Goal: Information Seeking & Learning: Learn about a topic

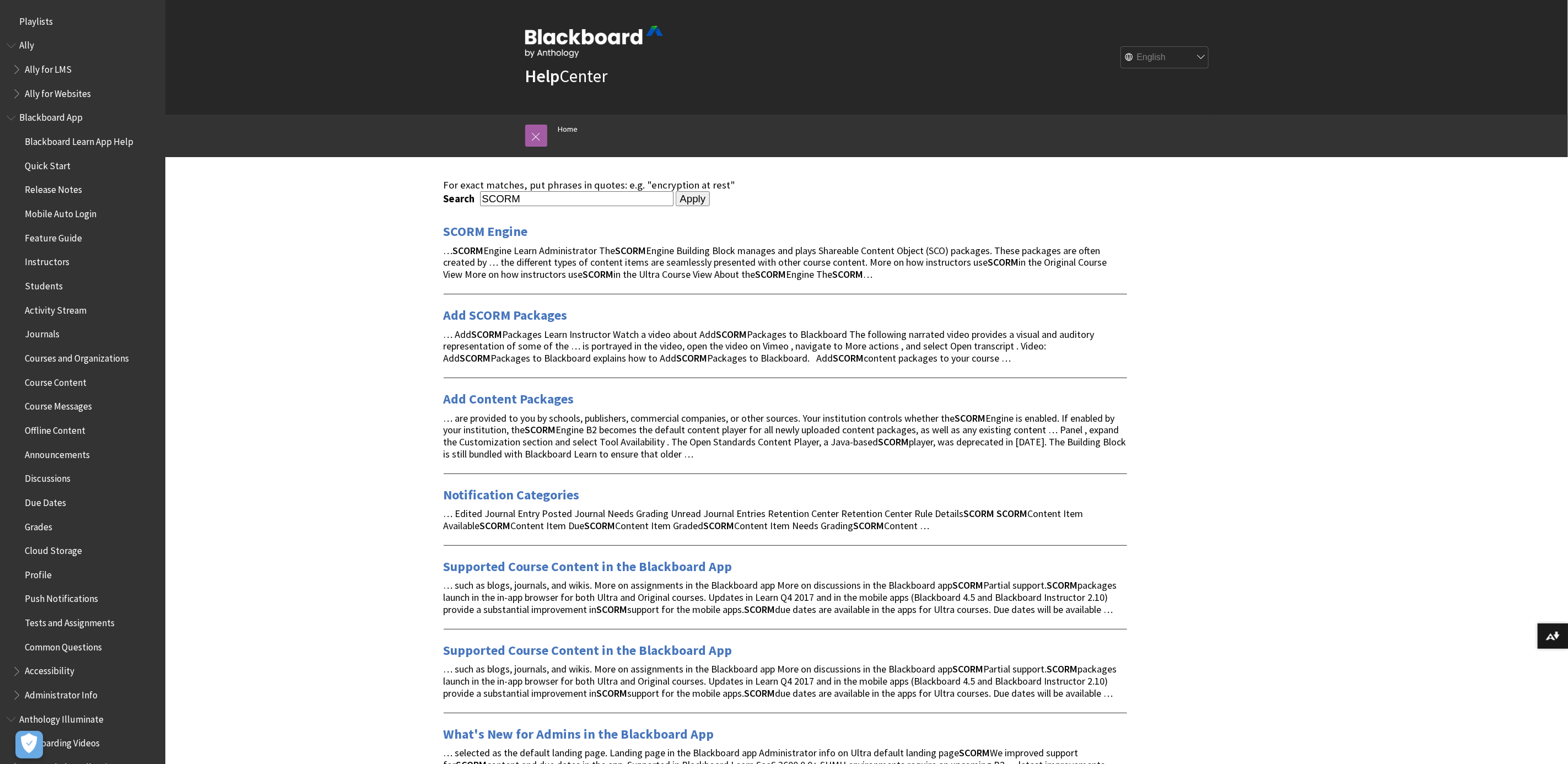
click at [606, 194] on input "SCORM" at bounding box center [577, 199] width 194 height 15
type input "notifications"
click at [676, 191] on input "Apply" at bounding box center [693, 199] width 35 height 15
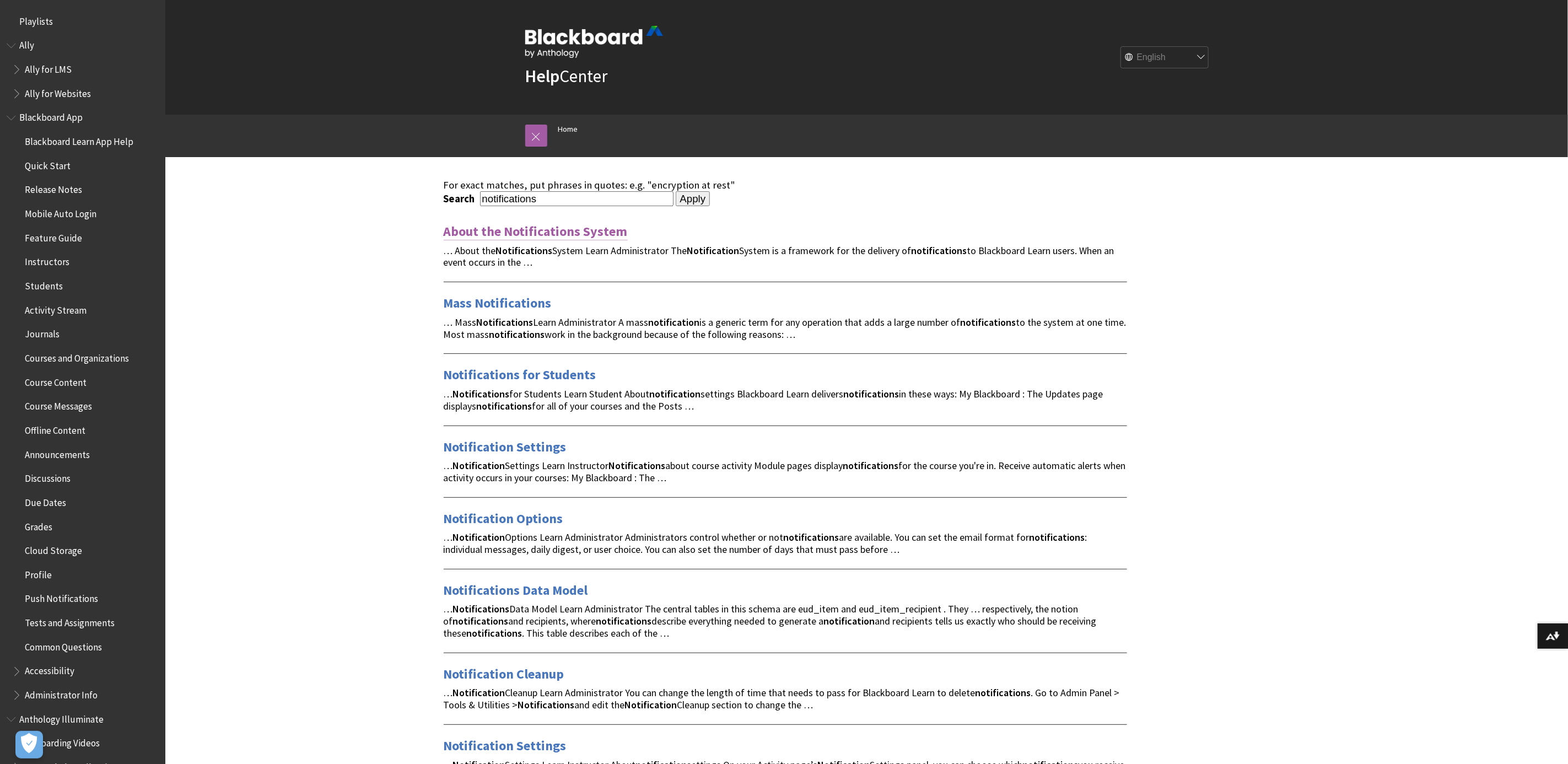
click at [541, 229] on link "About the Notifications System" at bounding box center [536, 231] width 184 height 17
click at [501, 372] on link "Notifications for Students" at bounding box center [521, 374] width 153 height 17
click at [488, 298] on link "Mass Notifications" at bounding box center [498, 302] width 108 height 17
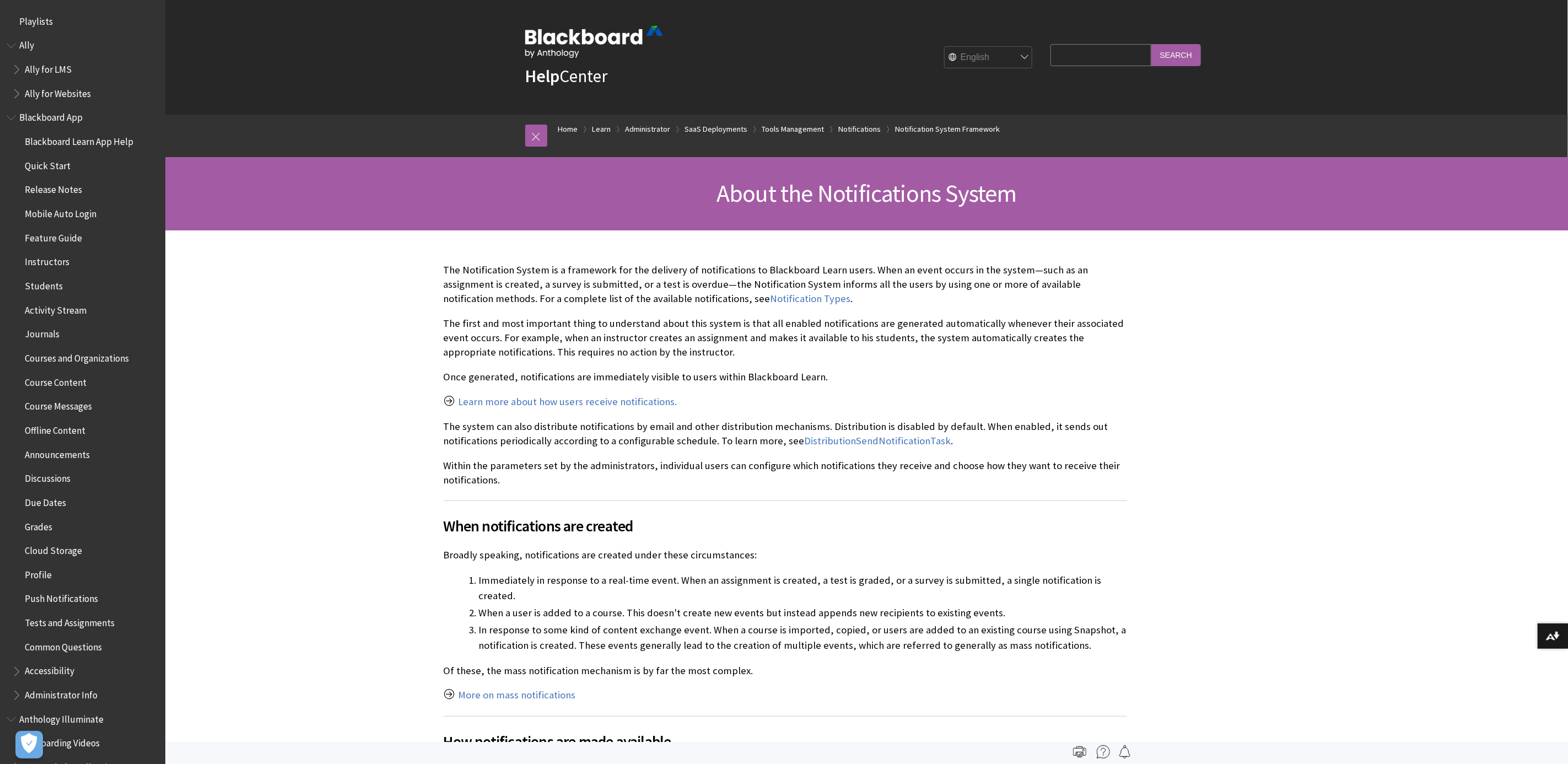
scroll to position [2398, 0]
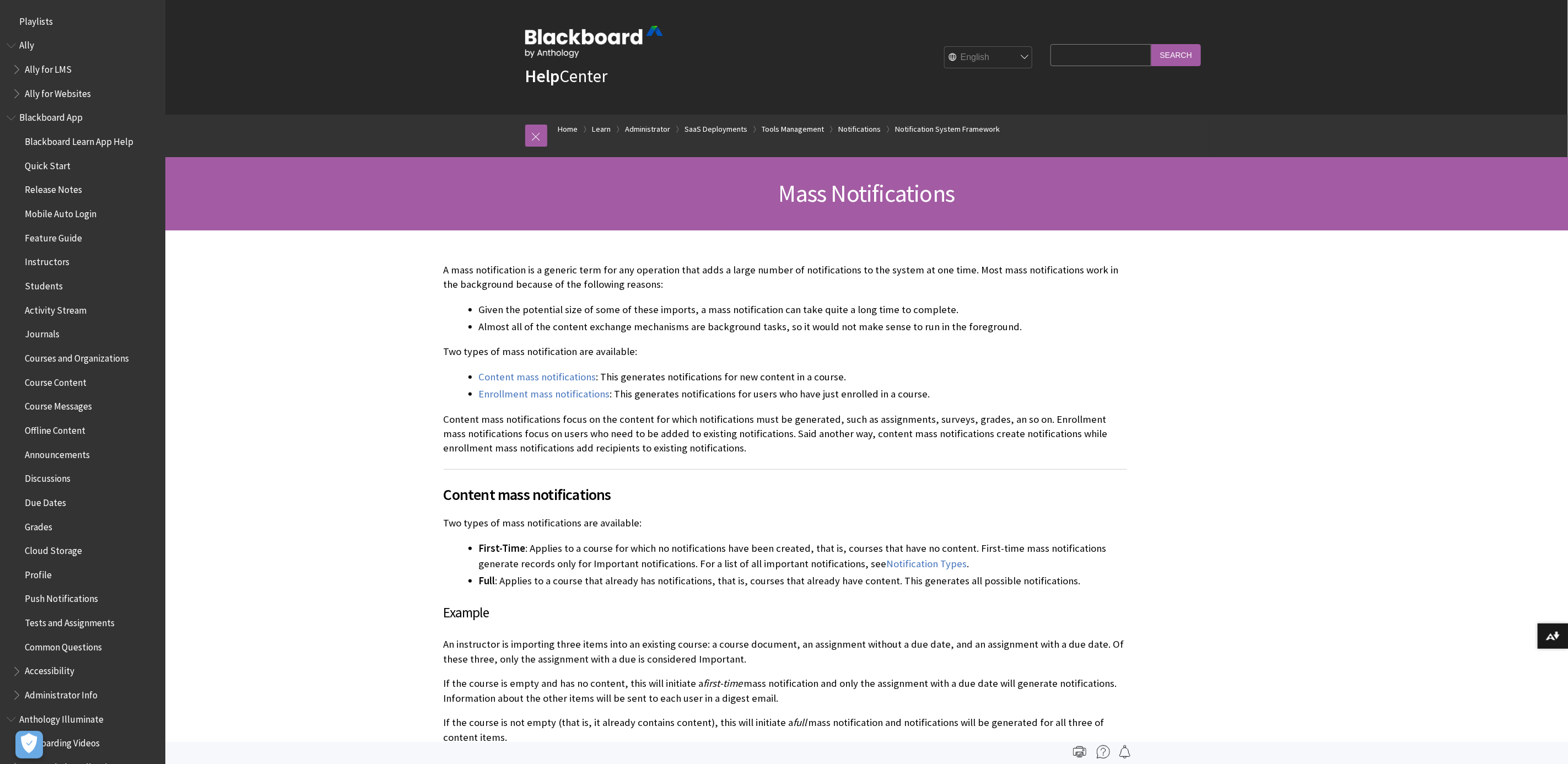
scroll to position [2429, 0]
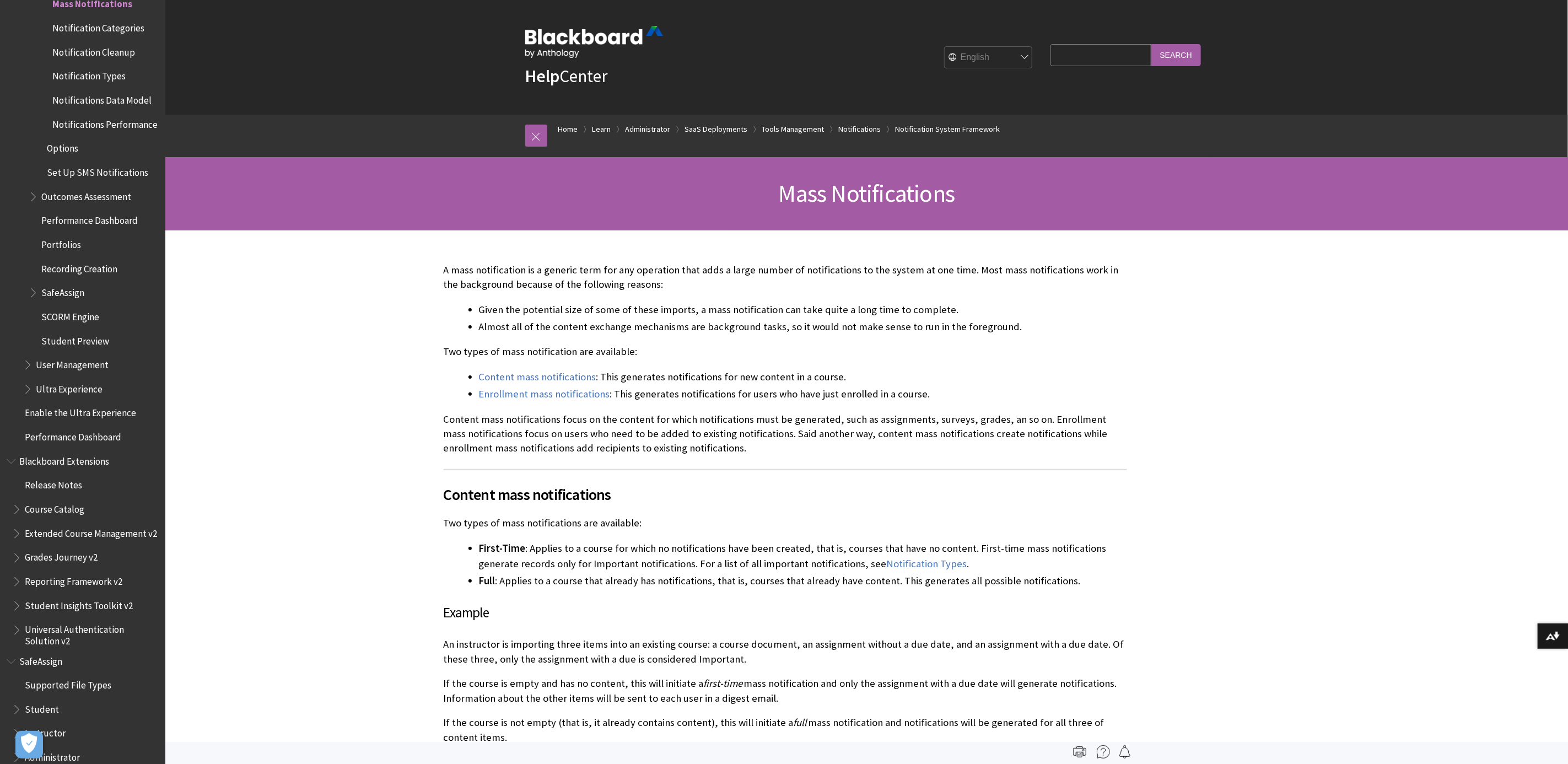
click at [1066, 56] on input "Search Query" at bounding box center [1100, 55] width 100 height 22
type input "app"
click at [1151, 44] on input "Search" at bounding box center [1176, 55] width 50 height 22
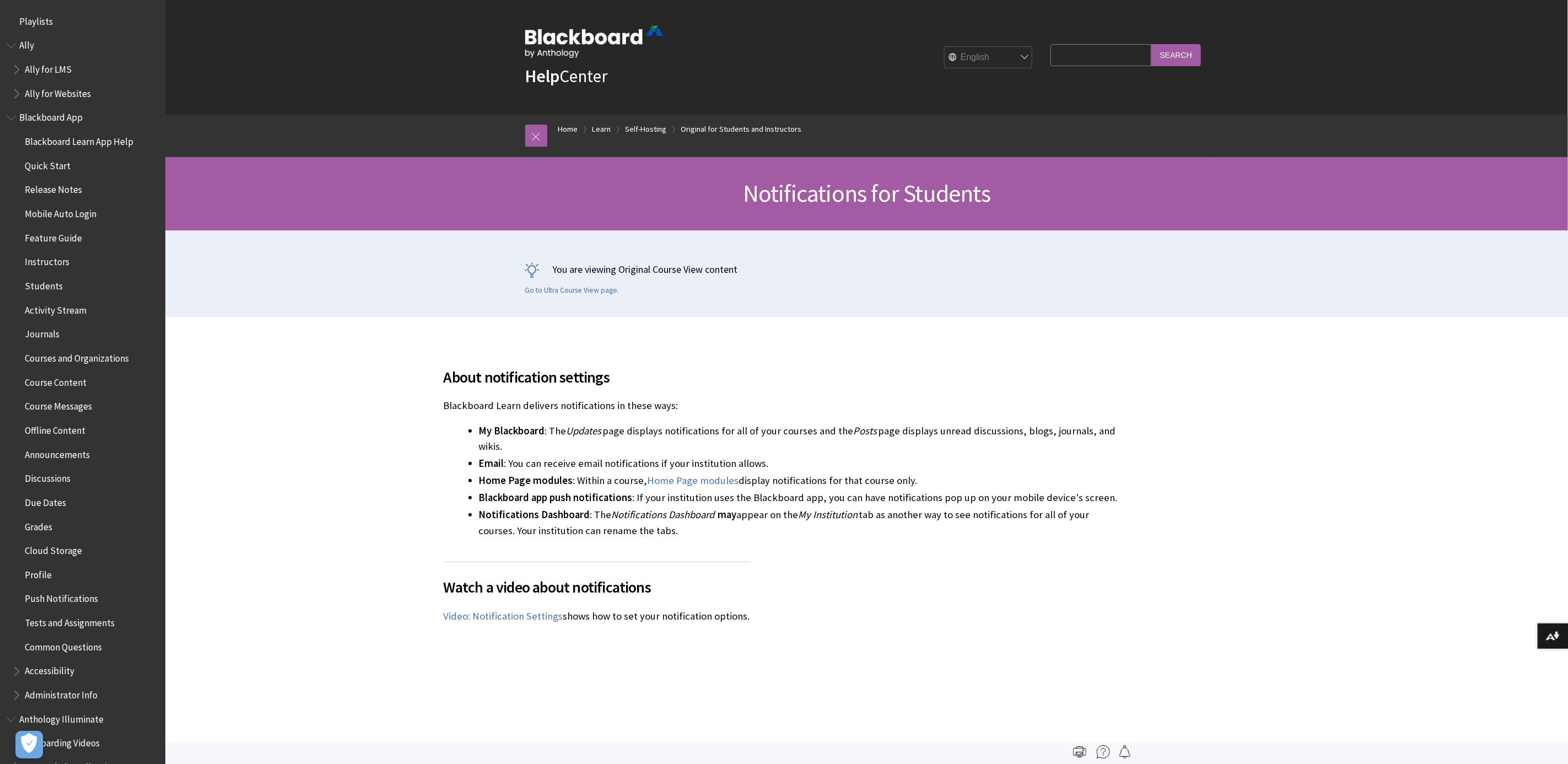
scroll to position [1506, 0]
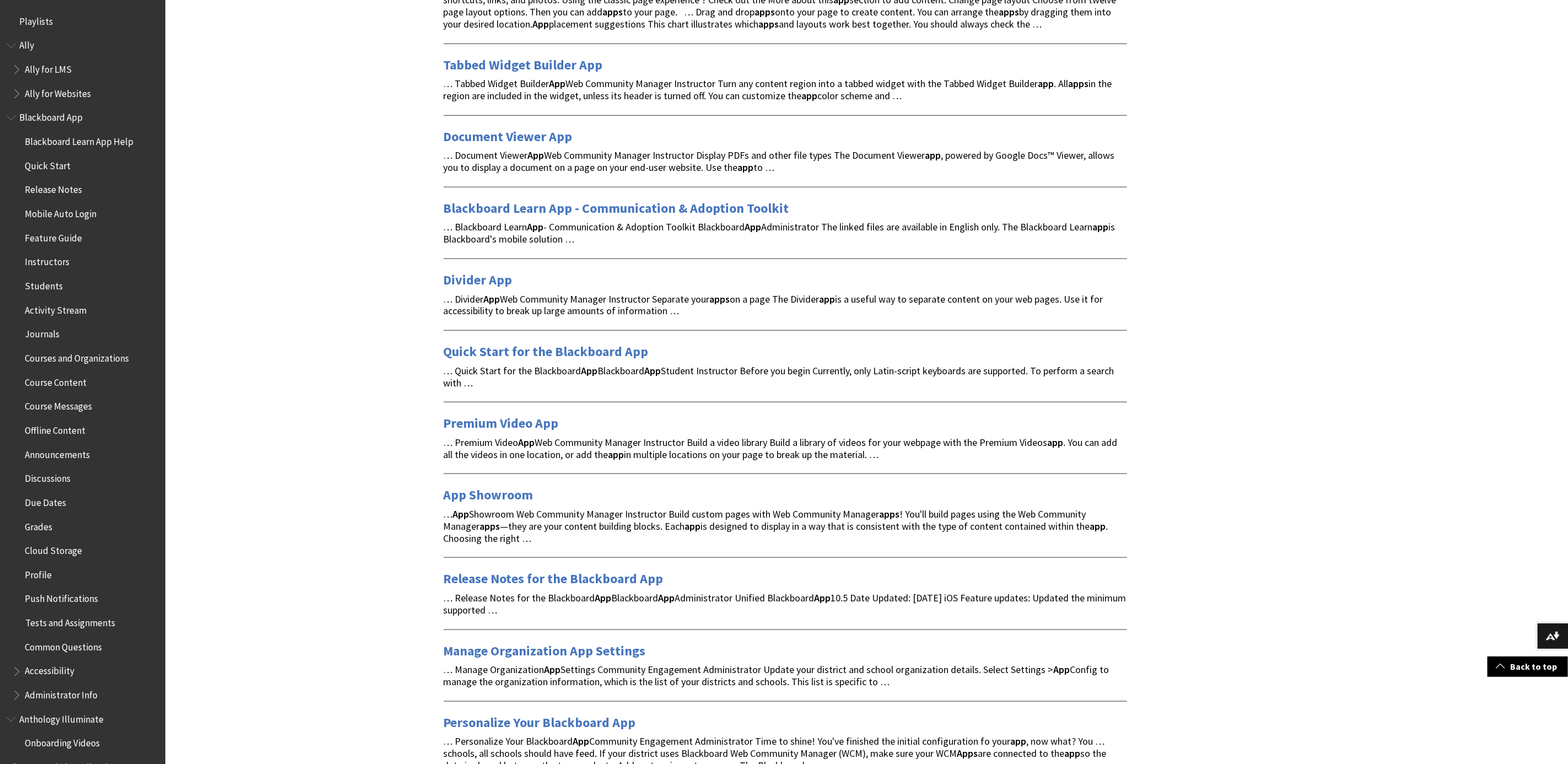
scroll to position [682, 0]
click at [530, 351] on link "Quick Start for the Blackboard App" at bounding box center [546, 351] width 205 height 17
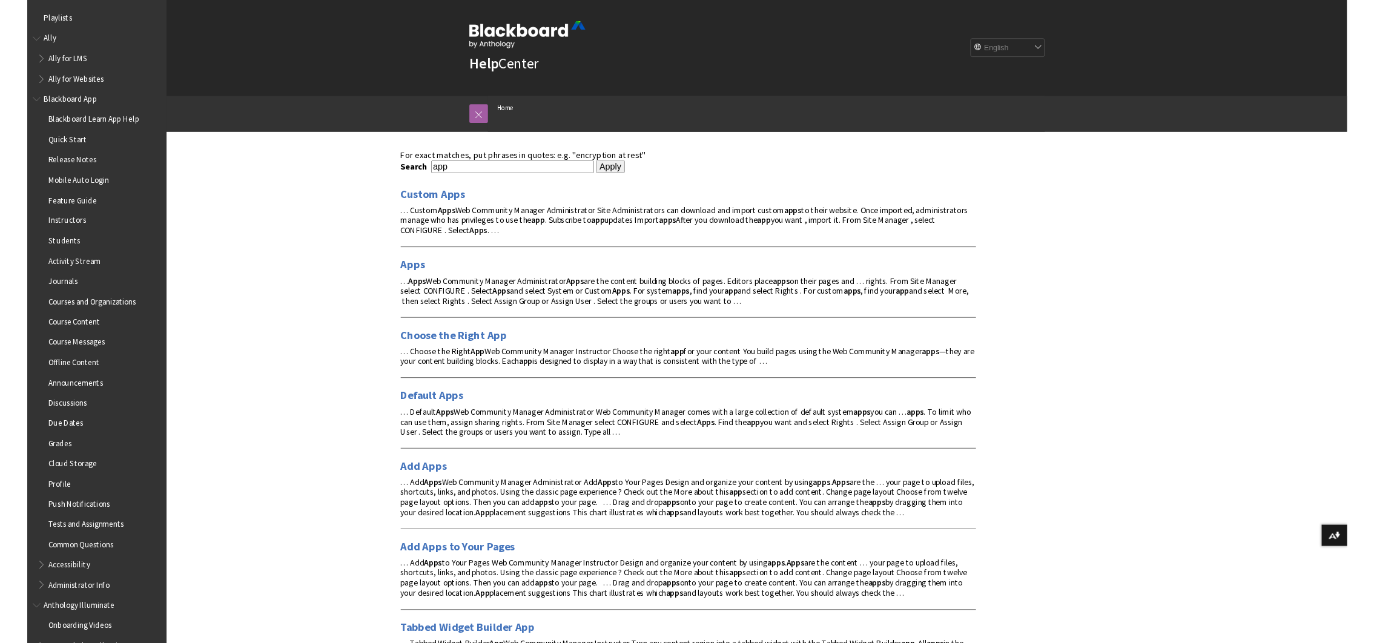
scroll to position [0, 0]
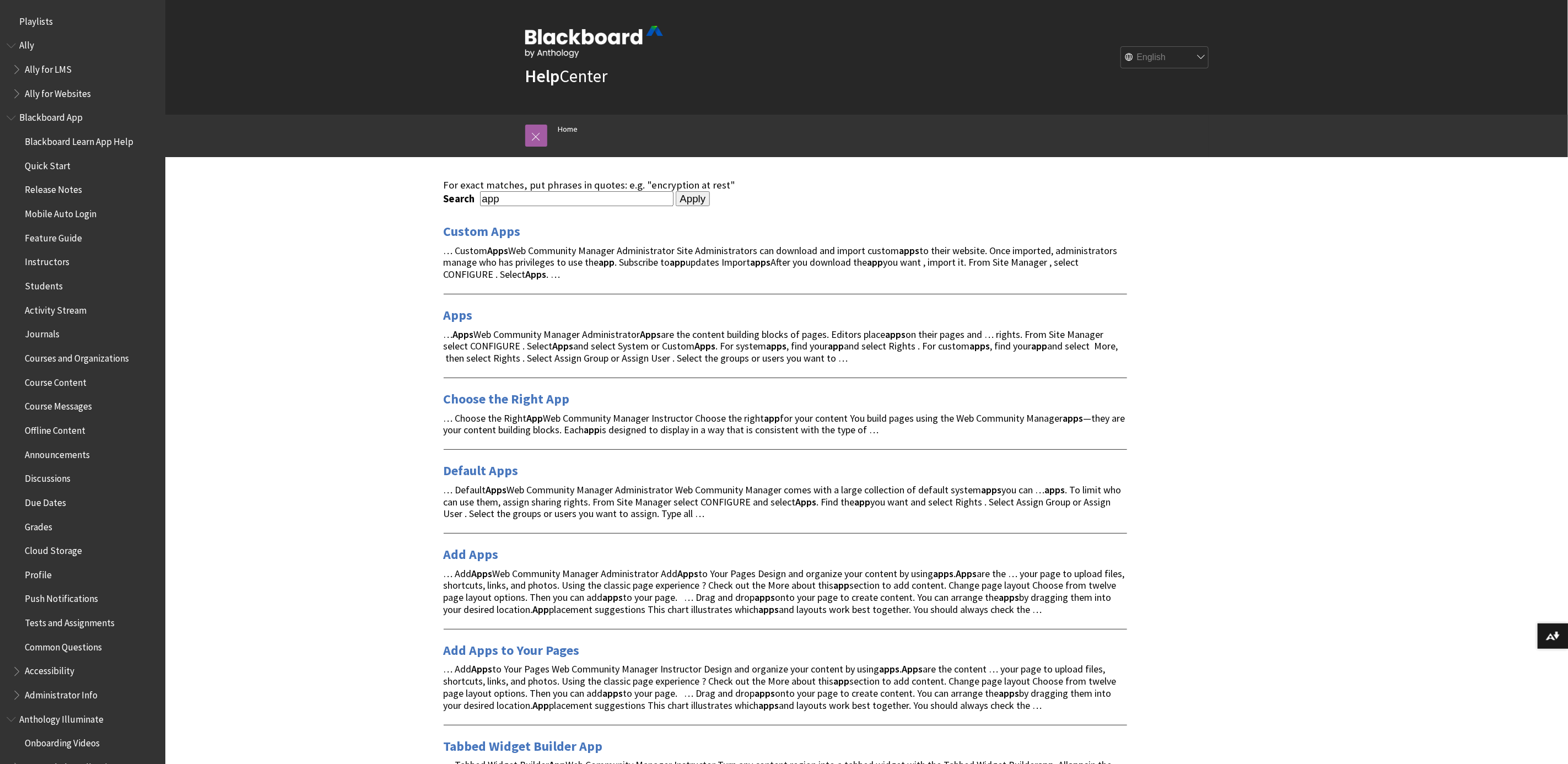
click at [556, 194] on input "app" at bounding box center [577, 199] width 194 height 15
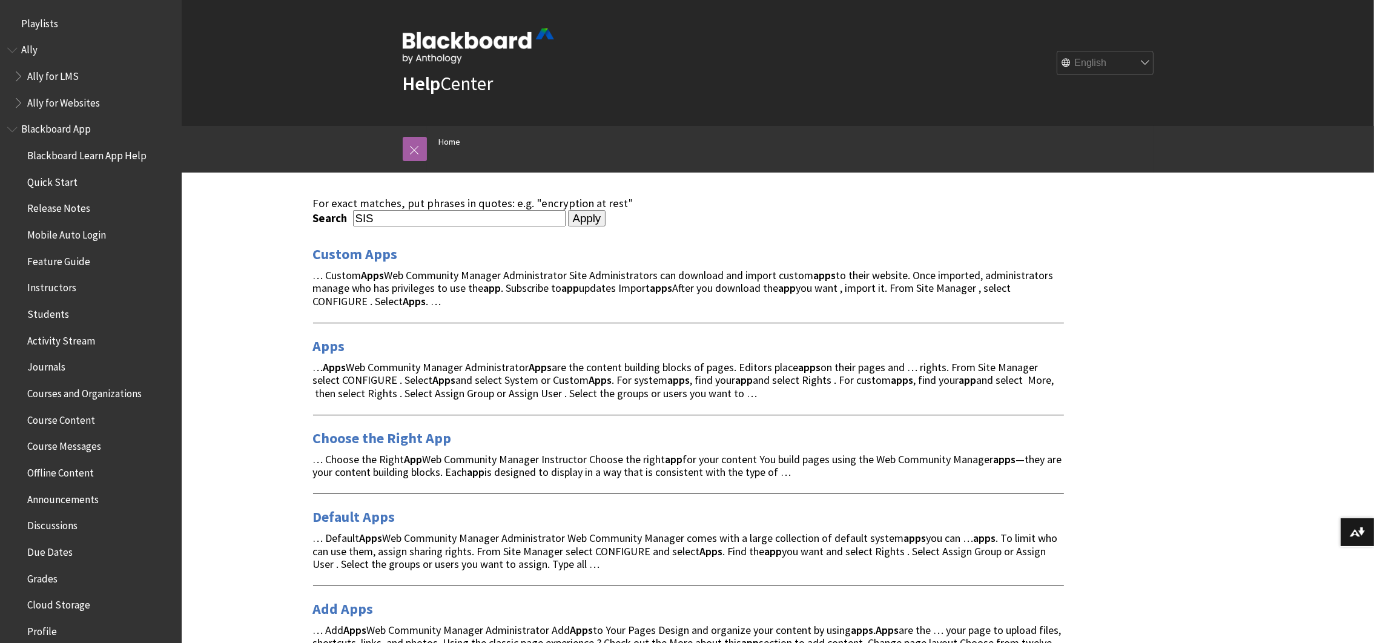
type input "SIS"
click at [568, 210] on input "Apply" at bounding box center [587, 218] width 38 height 17
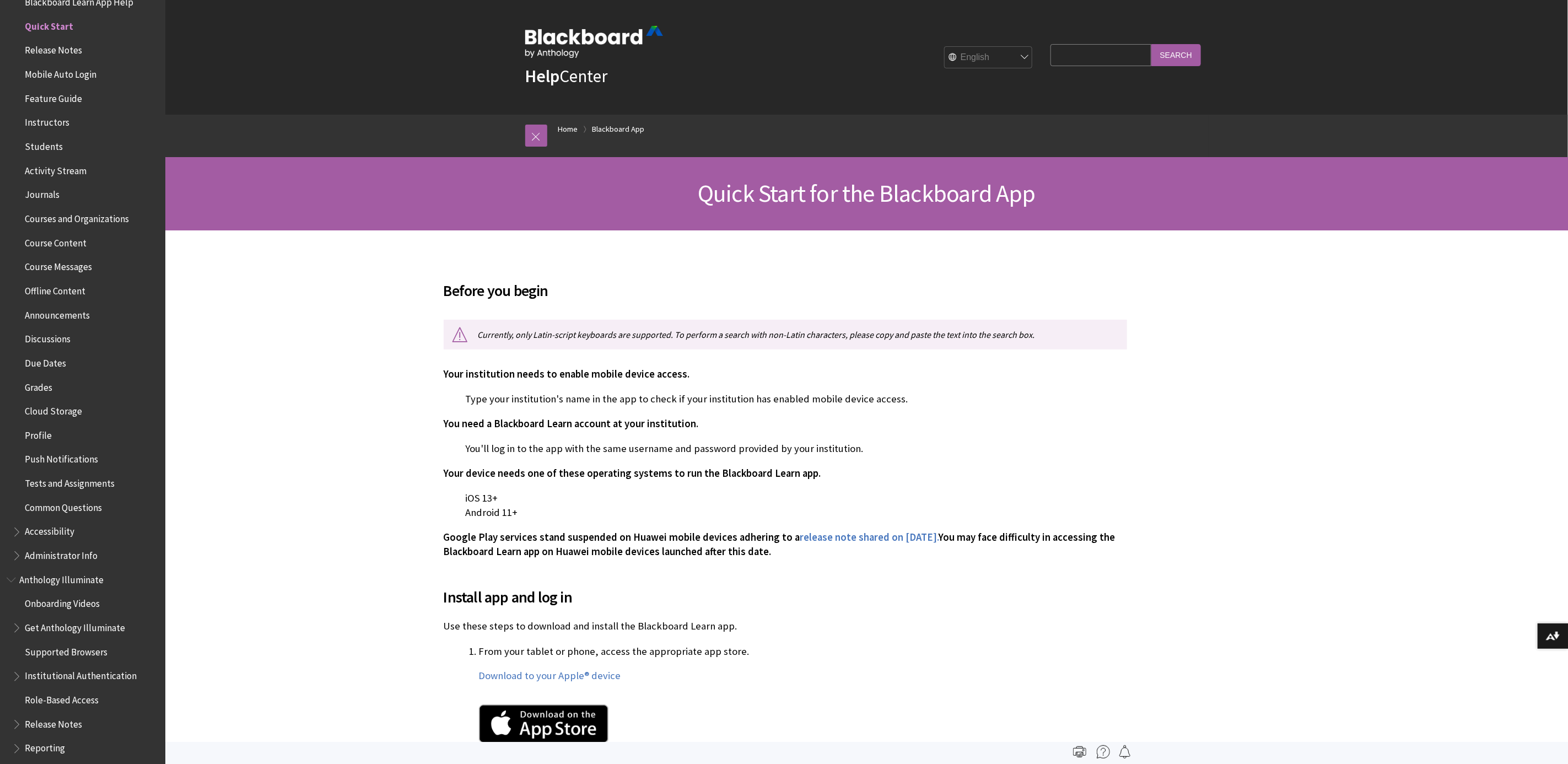
scroll to position [139, 0]
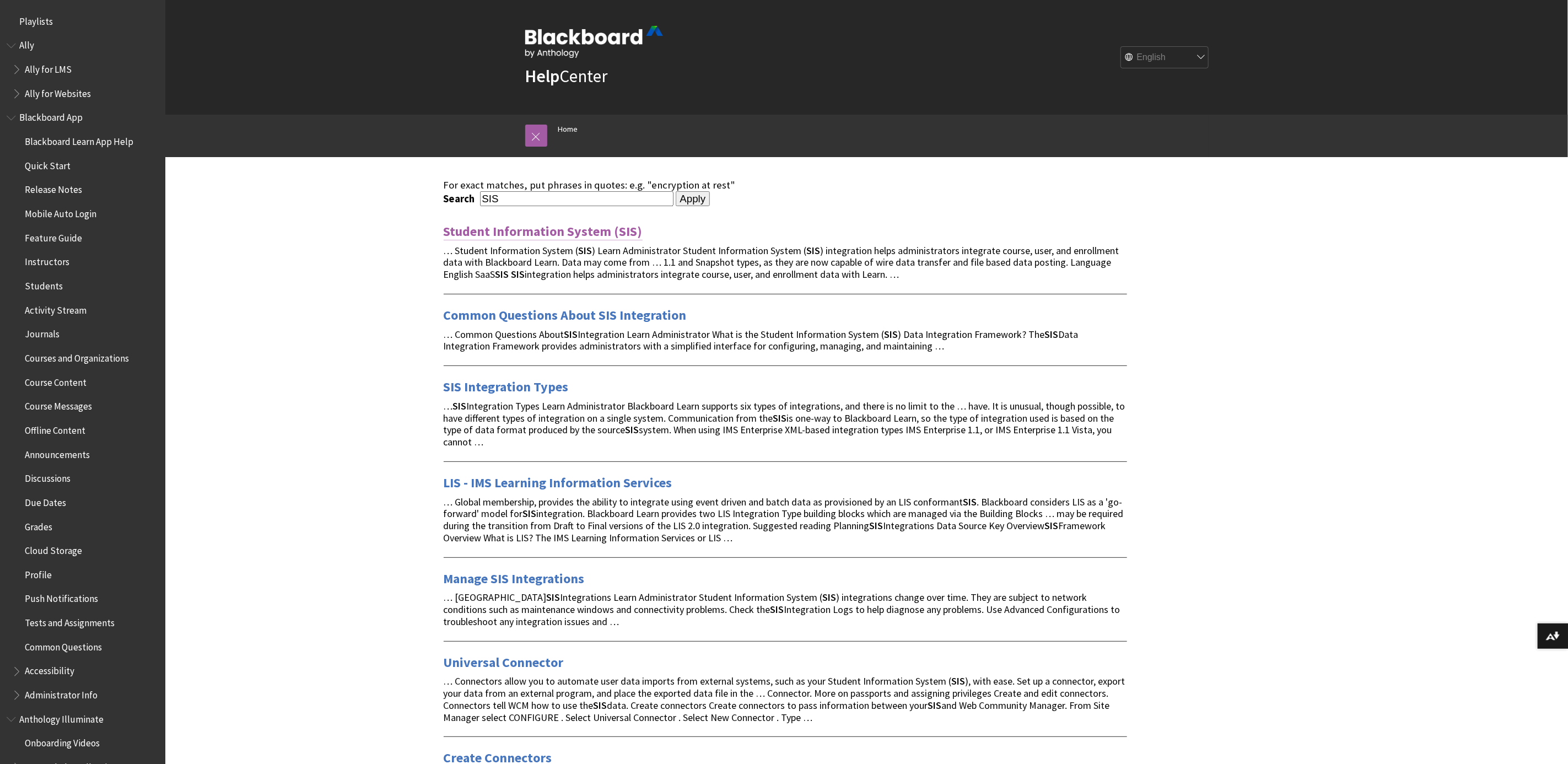
click at [587, 233] on link "Student Information System (SIS)" at bounding box center [543, 231] width 199 height 17
click at [521, 389] on link "SIS Integration Types" at bounding box center [506, 387] width 125 height 17
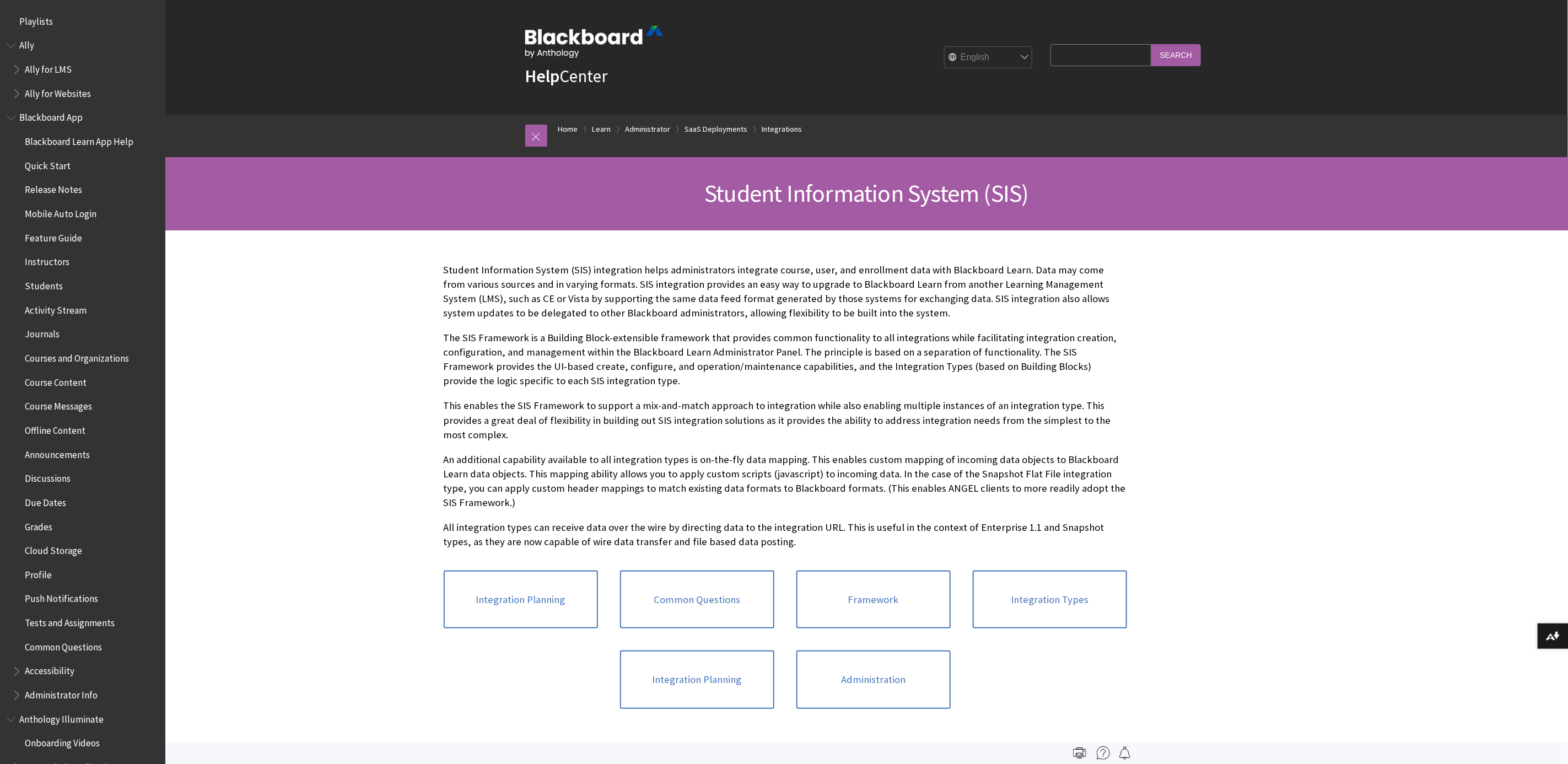
scroll to position [1534, 0]
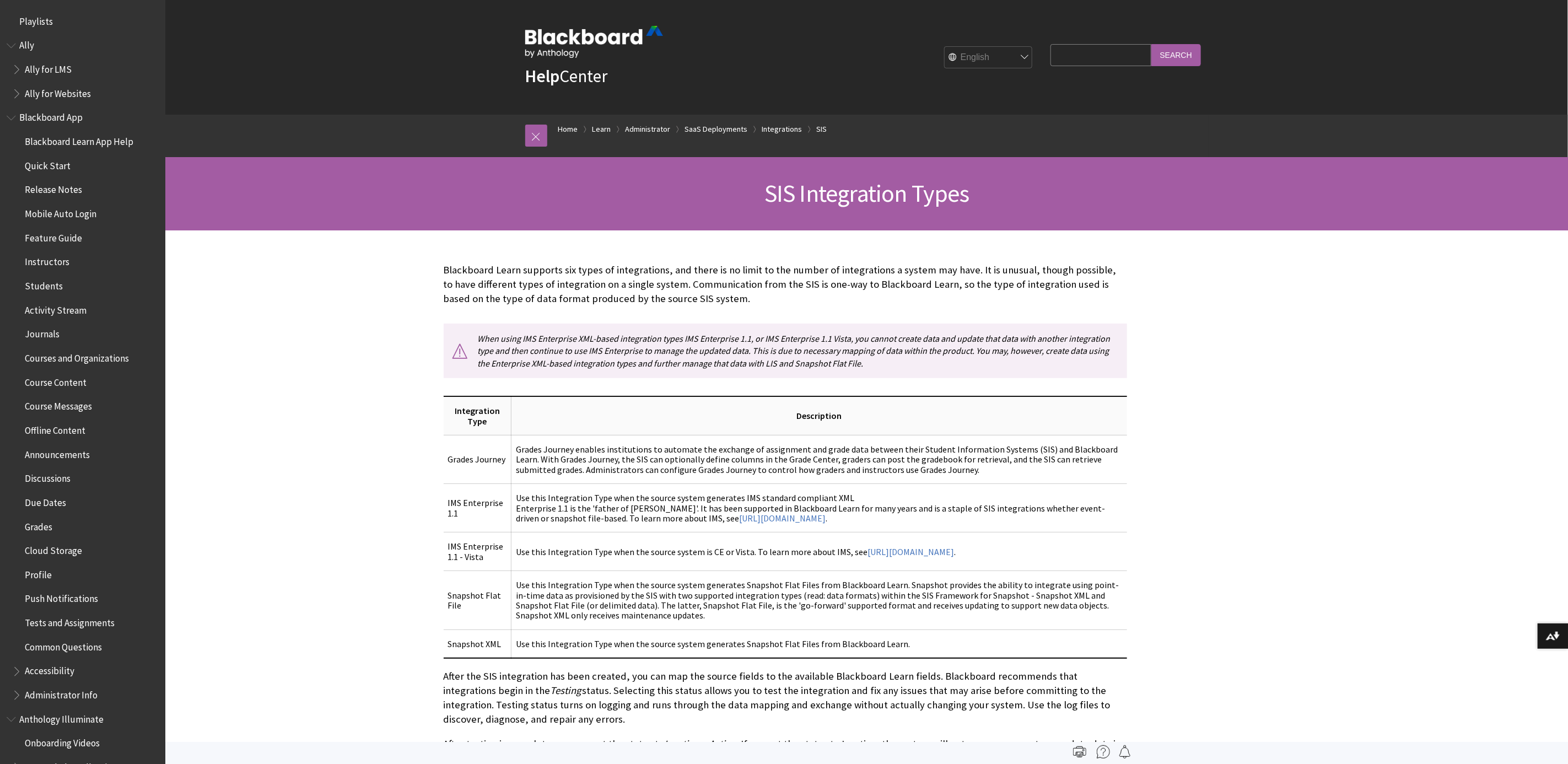
scroll to position [1630, 0]
